Goal: Task Accomplishment & Management: Use online tool/utility

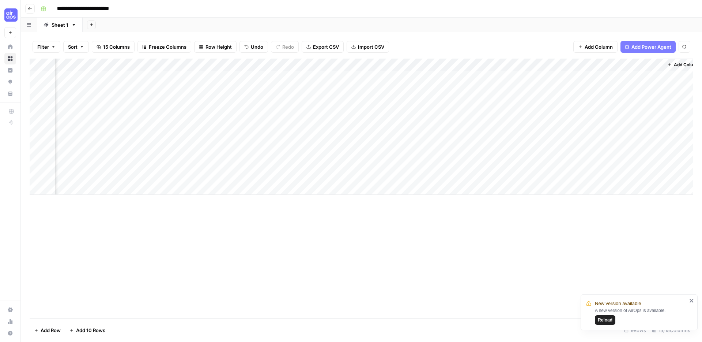
scroll to position [0, 621]
click at [636, 113] on div "Add Column" at bounding box center [362, 127] width 664 height 136
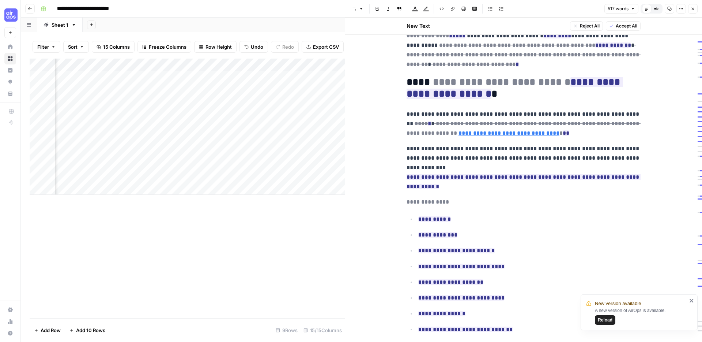
scroll to position [41, 0]
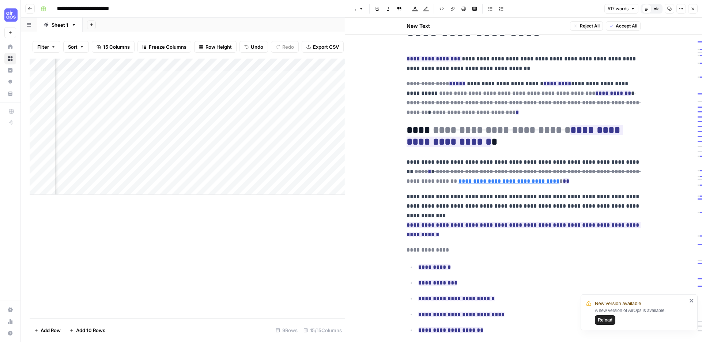
click at [693, 5] on button "Close" at bounding box center [693, 9] width 10 height 10
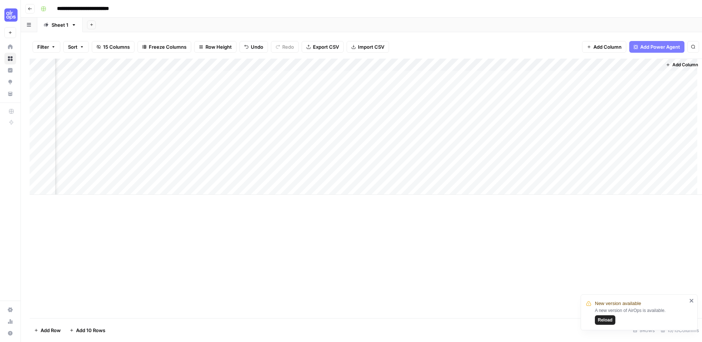
scroll to position [0, 612]
click at [518, 254] on div "Add Column" at bounding box center [362, 188] width 664 height 259
click at [643, 147] on div "Add Column" at bounding box center [362, 127] width 664 height 136
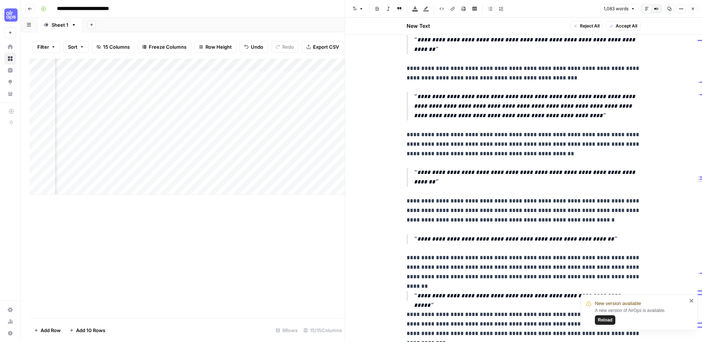
scroll to position [1058, 0]
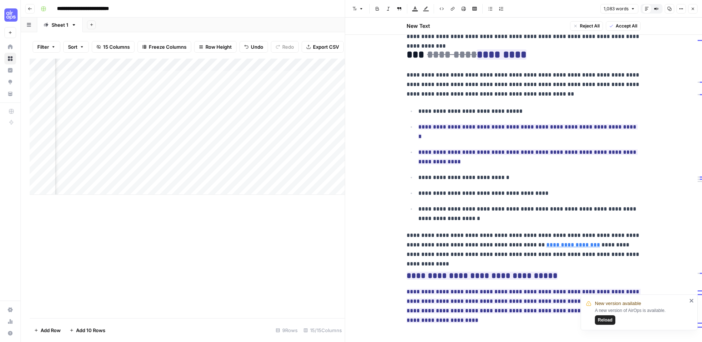
click at [692, 10] on icon "button" at bounding box center [693, 9] width 4 height 4
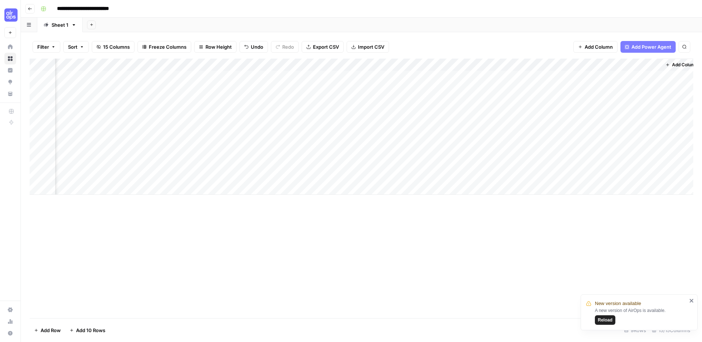
click at [532, 247] on div "Add Column" at bounding box center [362, 188] width 664 height 259
click at [692, 301] on icon "close" at bounding box center [692, 301] width 4 height 4
click at [623, 278] on div "Add Column" at bounding box center [362, 188] width 664 height 259
click at [645, 164] on div "Add Column" at bounding box center [362, 127] width 664 height 136
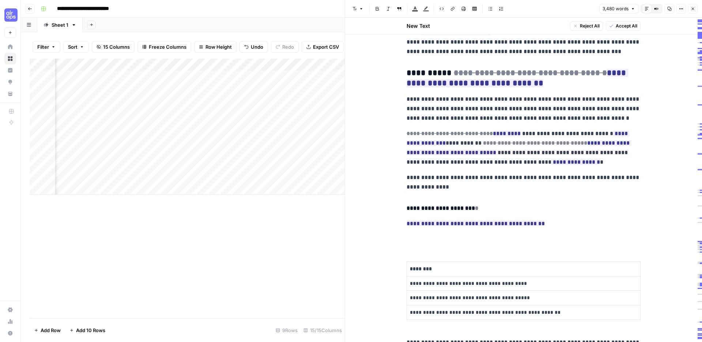
scroll to position [1829, 0]
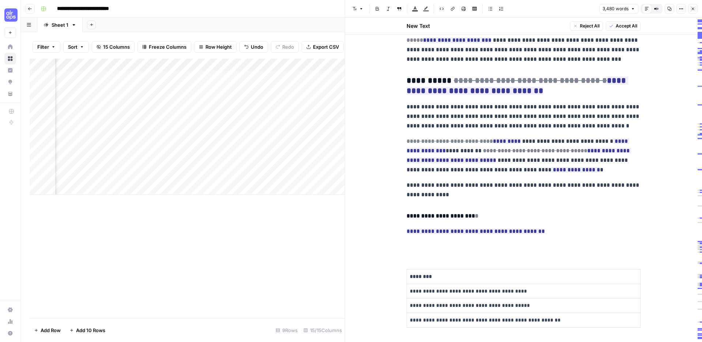
click at [690, 9] on button "Close" at bounding box center [693, 9] width 10 height 10
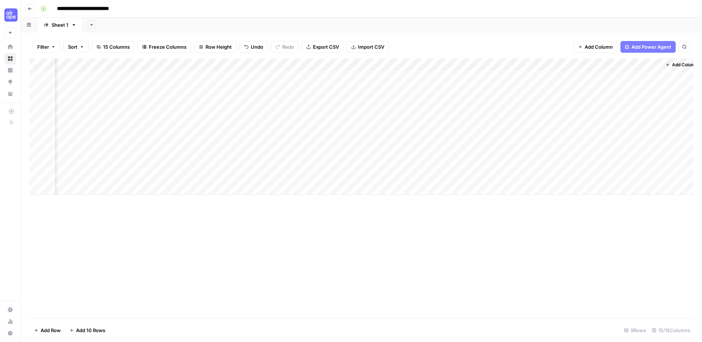
click at [333, 275] on div "Add Column" at bounding box center [362, 188] width 664 height 259
click at [433, 41] on div "Filter Sort 15 Columns Freeze Columns Row Height Undo Redo Export CSV Import CS…" at bounding box center [362, 46] width 664 height 23
click at [401, 209] on div "Add Column" at bounding box center [362, 188] width 664 height 259
click at [275, 245] on div "Add Column" at bounding box center [362, 188] width 664 height 259
click at [181, 249] on div "Add Column" at bounding box center [362, 188] width 664 height 259
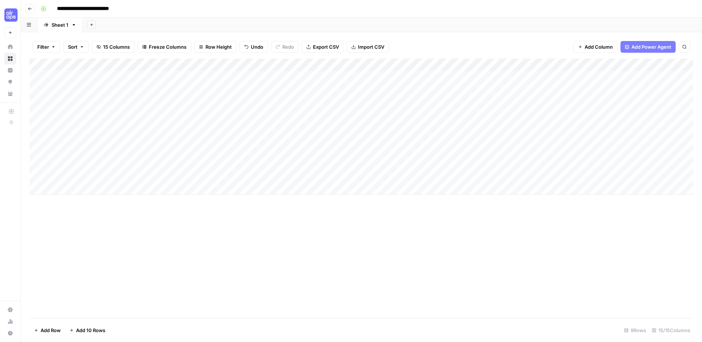
click at [277, 299] on div "Add Column" at bounding box center [362, 188] width 664 height 259
click at [555, 251] on div "Add Column" at bounding box center [362, 188] width 664 height 259
click at [539, 38] on div "Filter Sort 15 Columns Freeze Columns Row Height Undo Redo Export CSV Import CS…" at bounding box center [362, 46] width 664 height 23
click at [530, 254] on div "Add Column" at bounding box center [362, 188] width 664 height 259
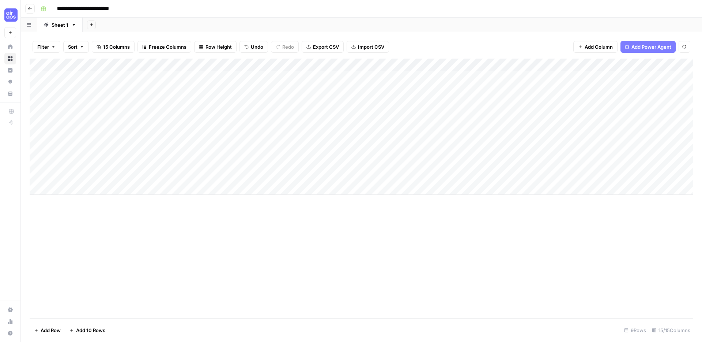
scroll to position [0, 0]
click at [414, 305] on div "Add Column" at bounding box center [362, 188] width 664 height 259
click at [116, 77] on div "Add Column" at bounding box center [362, 127] width 664 height 136
click at [163, 220] on div "Add Column" at bounding box center [362, 188] width 664 height 259
click at [250, 73] on div "Add Column" at bounding box center [362, 127] width 664 height 136
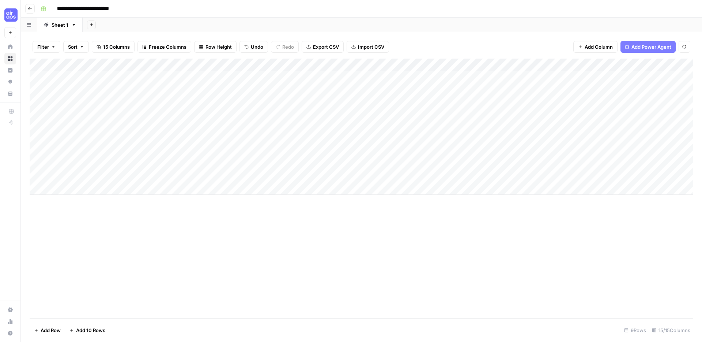
click at [264, 79] on div "Add Column" at bounding box center [362, 127] width 664 height 136
click at [364, 73] on div "Add Column" at bounding box center [362, 127] width 664 height 136
click at [400, 78] on div "Add Column" at bounding box center [362, 127] width 664 height 136
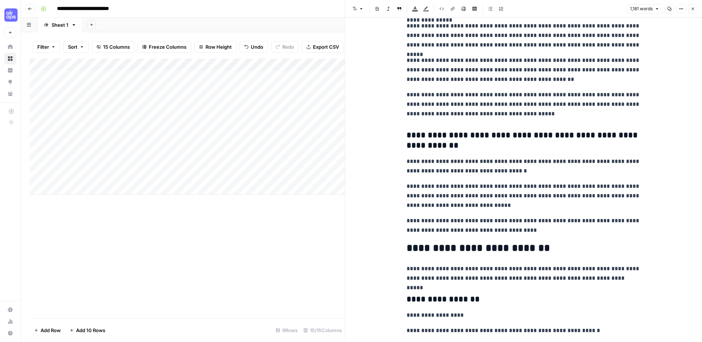
scroll to position [1080, 0]
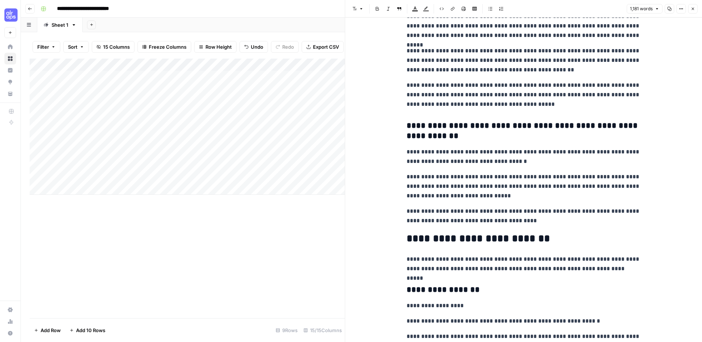
click at [690, 5] on button "Close" at bounding box center [693, 9] width 10 height 10
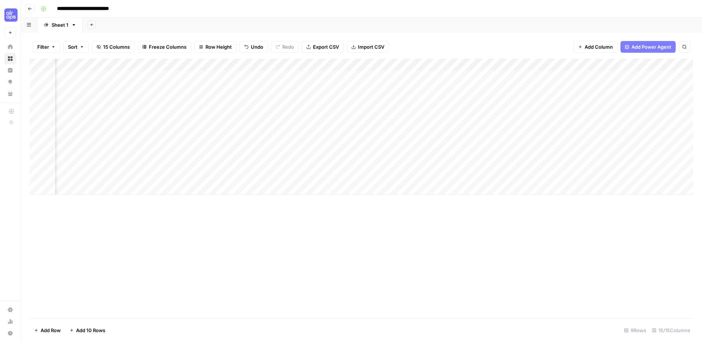
scroll to position [0, 267]
click at [378, 76] on div "Add Column" at bounding box center [362, 127] width 664 height 136
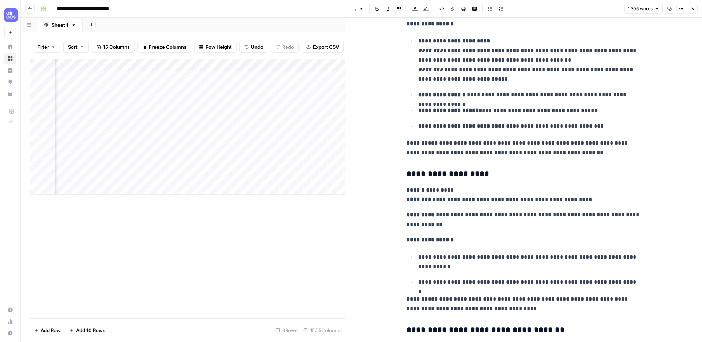
scroll to position [1972, 0]
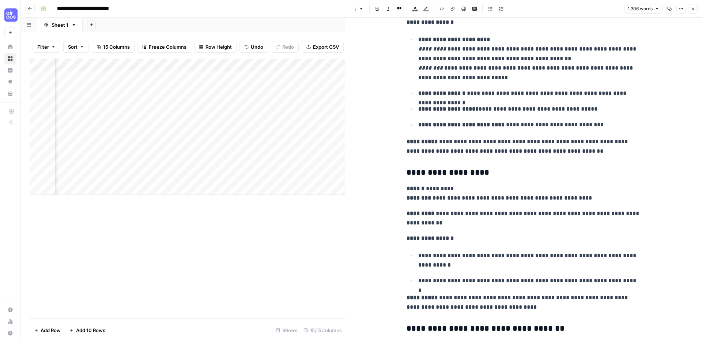
click at [693, 9] on icon "button" at bounding box center [693, 9] width 4 height 4
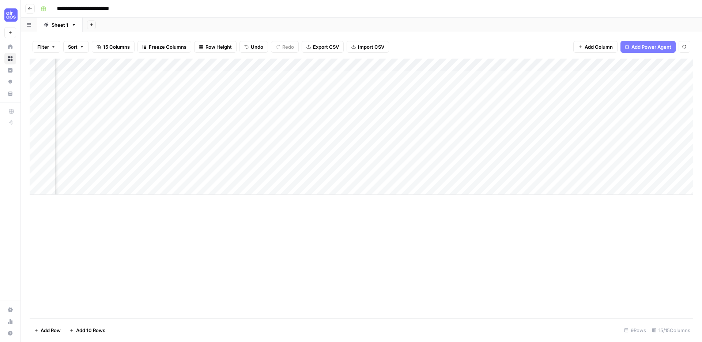
scroll to position [0, 621]
click at [634, 138] on div "Add Column" at bounding box center [362, 127] width 664 height 136
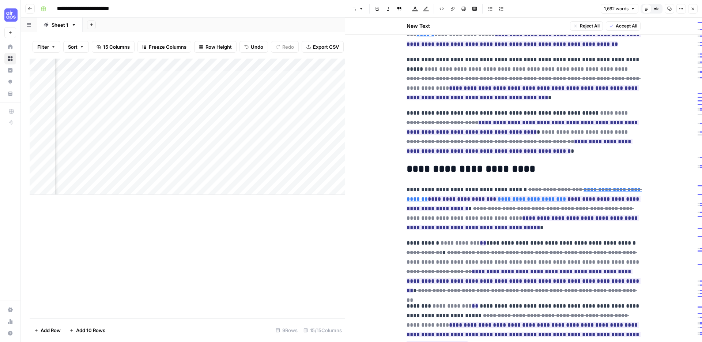
scroll to position [76, 0]
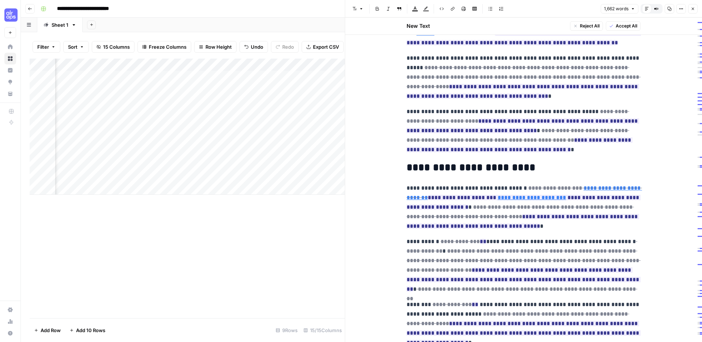
click at [692, 7] on icon "button" at bounding box center [693, 9] width 4 height 4
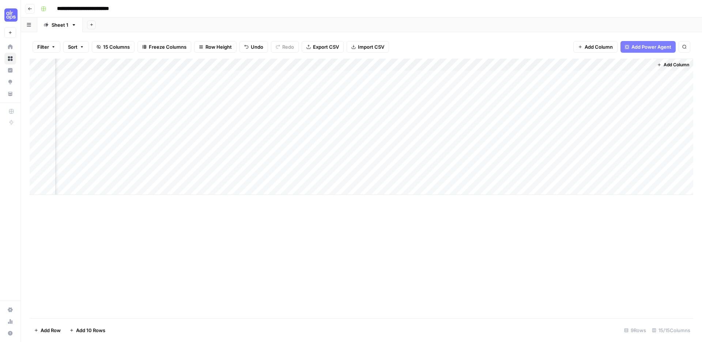
scroll to position [0, 612]
click at [456, 248] on div "Add Column" at bounding box center [362, 188] width 664 height 259
click at [511, 229] on div "Add Column" at bounding box center [362, 188] width 664 height 259
click at [203, 76] on div "Add Column" at bounding box center [362, 127] width 664 height 136
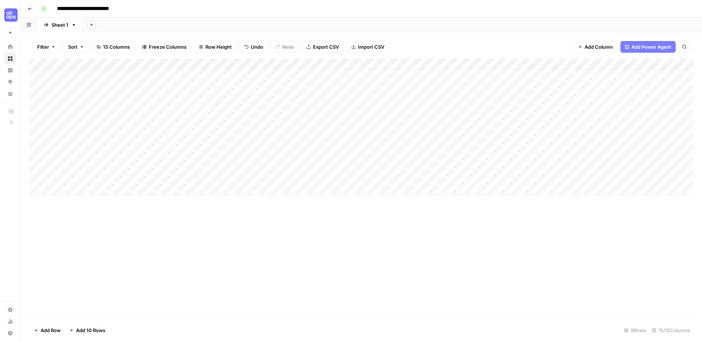
click at [337, 254] on div "Add Column" at bounding box center [362, 188] width 664 height 259
click at [48, 78] on div "Add Column" at bounding box center [362, 127] width 664 height 136
click at [635, 88] on div "Add Column" at bounding box center [362, 127] width 664 height 136
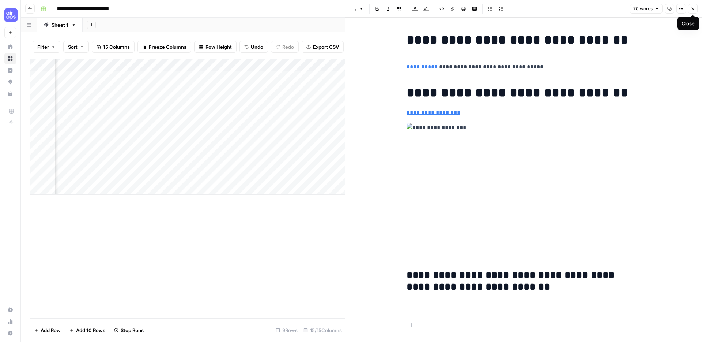
click at [690, 10] on button "Close" at bounding box center [693, 9] width 10 height 10
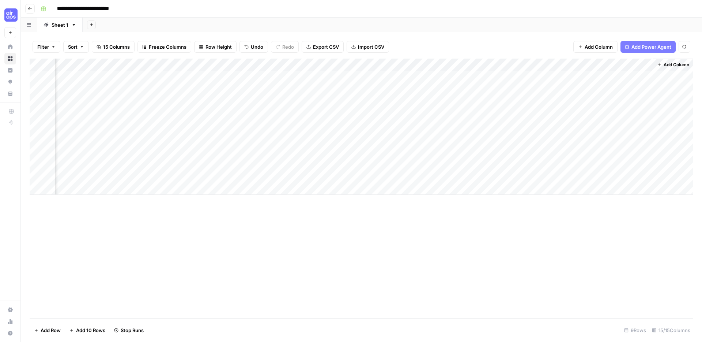
scroll to position [0, 612]
click at [645, 101] on div "Add Column" at bounding box center [362, 127] width 664 height 136
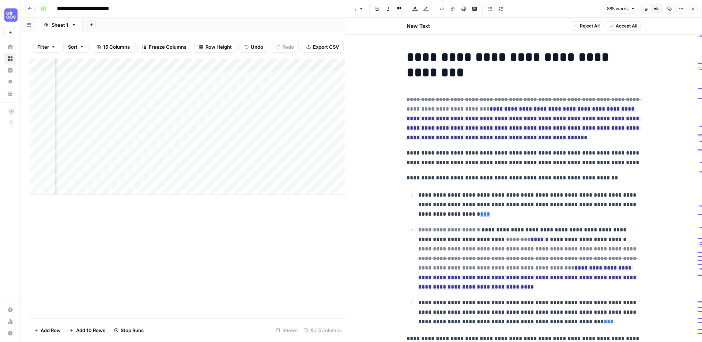
click at [695, 7] on button "Close" at bounding box center [693, 9] width 10 height 10
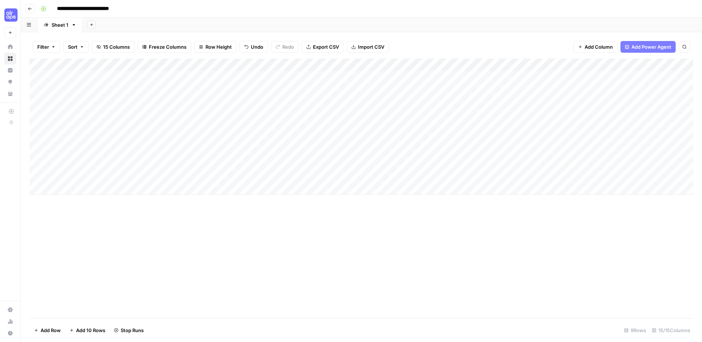
click at [572, 65] on div "Add Column" at bounding box center [362, 127] width 664 height 136
click at [556, 232] on div "Add Column" at bounding box center [362, 188] width 664 height 259
click at [572, 66] on div "Add Column" at bounding box center [362, 127] width 664 height 136
click at [538, 45] on div "Filter Sort 15 Columns Freeze Columns Row Height Undo Redo Export CSV Import CS…" at bounding box center [362, 46] width 664 height 23
click at [564, 248] on div "Add Column" at bounding box center [362, 188] width 664 height 259
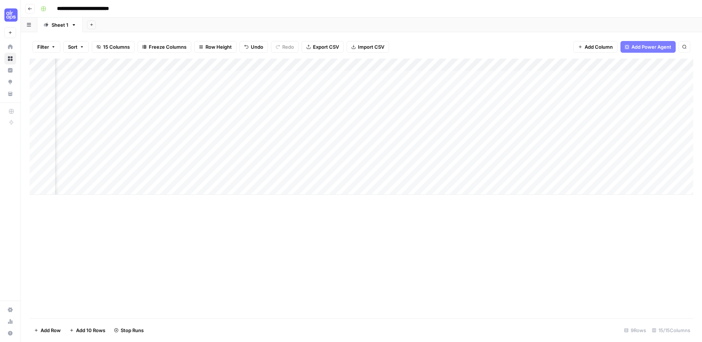
scroll to position [0, 319]
click at [255, 64] on div "Add Column" at bounding box center [362, 127] width 664 height 136
click at [312, 233] on div "Add Column" at bounding box center [362, 188] width 664 height 259
click at [400, 268] on div "Add Column" at bounding box center [362, 188] width 664 height 259
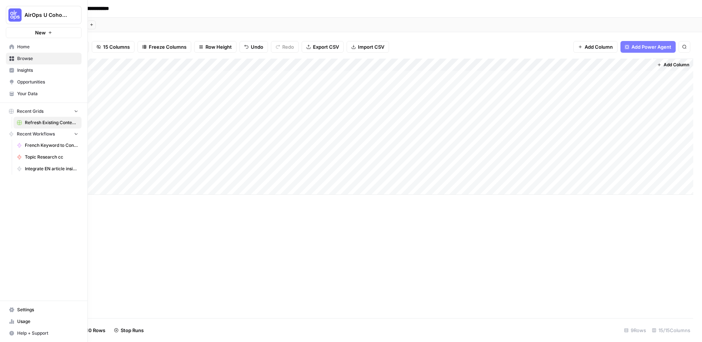
click at [12, 18] on img "Workspace: AirOps U Cohort 1" at bounding box center [14, 14] width 13 height 13
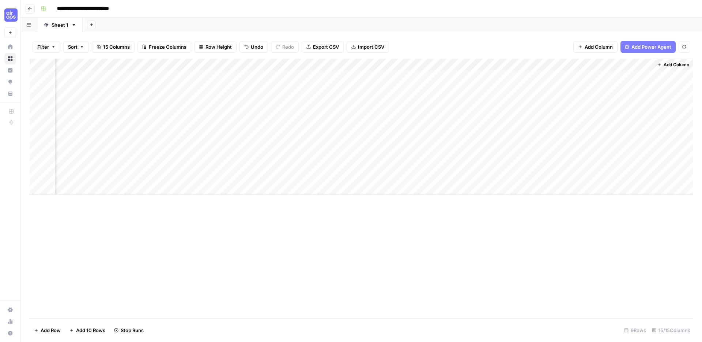
click at [158, 228] on div "Add Column" at bounding box center [362, 188] width 664 height 259
click at [151, 257] on div "Add Column" at bounding box center [362, 188] width 664 height 259
click at [80, 221] on div "Add Column" at bounding box center [362, 188] width 664 height 259
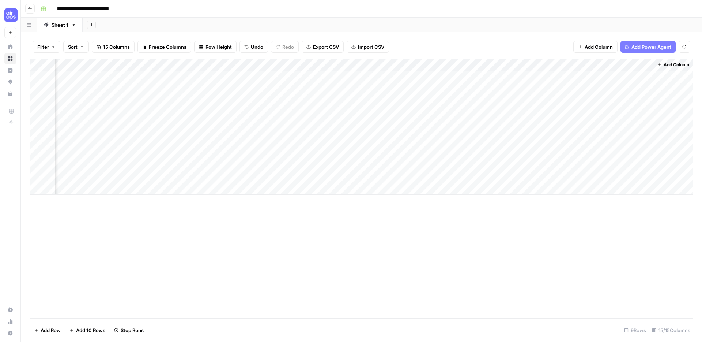
click at [415, 40] on div "Filter Sort 15 Columns Freeze Columns Row Height Undo Redo Export CSV Import CS…" at bounding box center [362, 46] width 664 height 23
click at [373, 215] on div "Add Column" at bounding box center [362, 188] width 664 height 259
click at [402, 45] on div "Filter Sort 15 Columns Freeze Columns Row Height Undo Redo Export CSV Import CS…" at bounding box center [362, 46] width 664 height 23
click at [376, 265] on div "Add Column" at bounding box center [362, 188] width 664 height 259
click at [350, 212] on div "Add Column" at bounding box center [362, 188] width 664 height 259
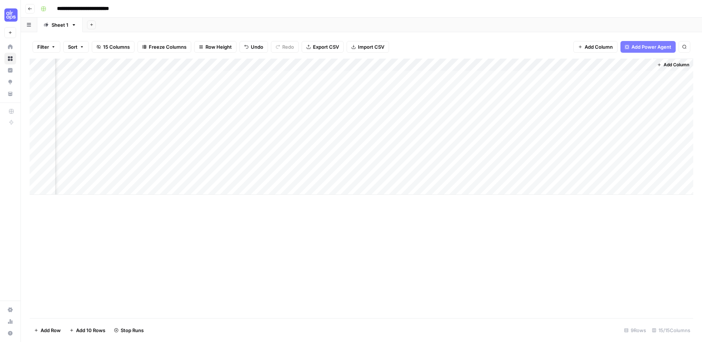
click at [333, 210] on div "Add Column" at bounding box center [362, 188] width 664 height 259
click at [387, 10] on div "**********" at bounding box center [366, 9] width 657 height 12
click at [402, 211] on div "Add Column" at bounding box center [362, 188] width 664 height 259
click at [395, 203] on div "Add Column" at bounding box center [362, 188] width 664 height 259
click at [402, 226] on div "Add Column" at bounding box center [362, 188] width 664 height 259
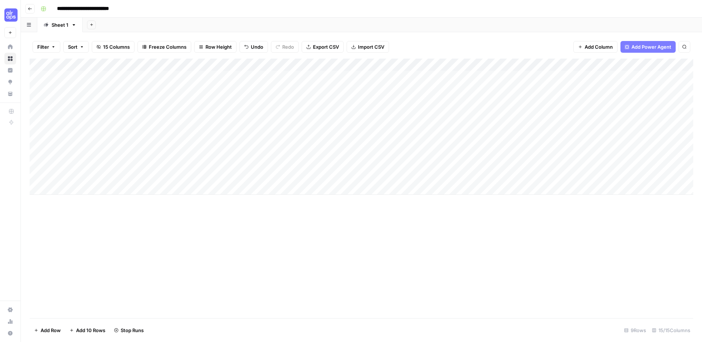
scroll to position [0, 0]
click at [347, 249] on div "Add Column" at bounding box center [362, 188] width 664 height 259
click at [530, 251] on div "Add Column" at bounding box center [362, 188] width 664 height 259
click at [518, 245] on div "Add Column" at bounding box center [362, 188] width 664 height 259
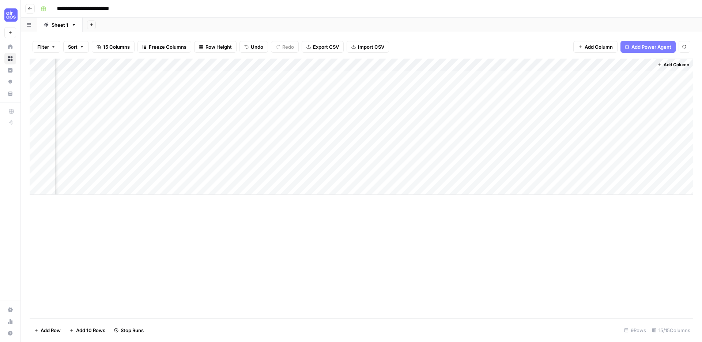
click at [472, 245] on div "Add Column" at bounding box center [362, 188] width 664 height 259
click at [100, 270] on div "Add Column" at bounding box center [362, 188] width 664 height 259
click at [174, 247] on div "Add Column" at bounding box center [362, 188] width 664 height 259
click at [318, 272] on div "Add Column" at bounding box center [362, 188] width 664 height 259
